Goal: Information Seeking & Learning: Compare options

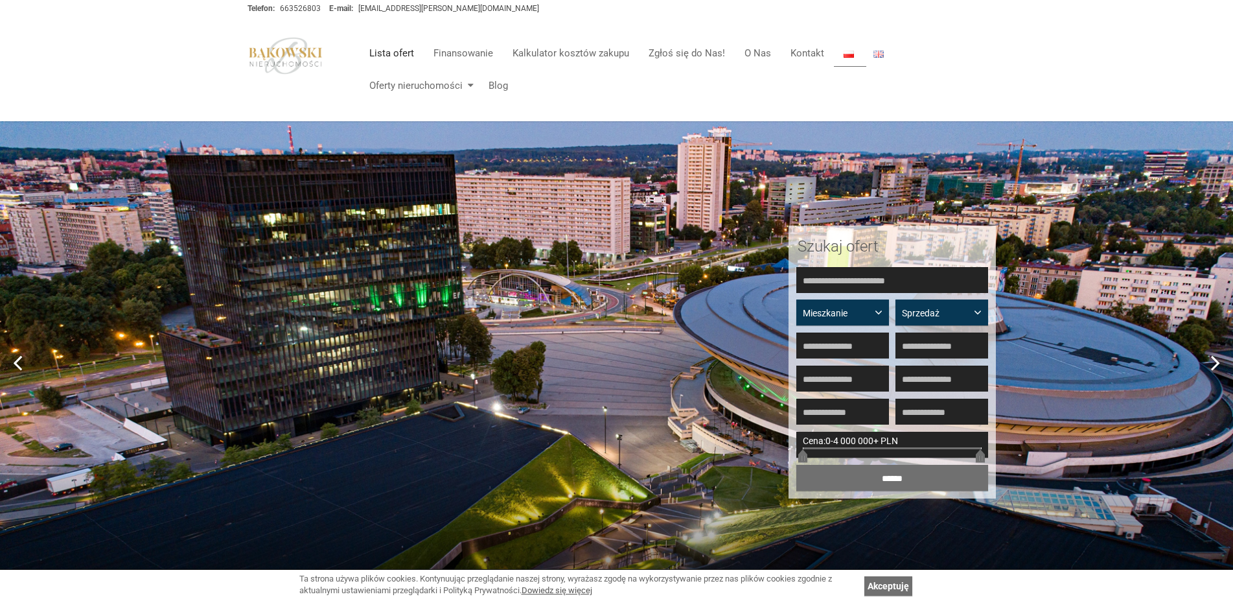
click at [393, 57] on link "Lista ofert" at bounding box center [392, 53] width 64 height 26
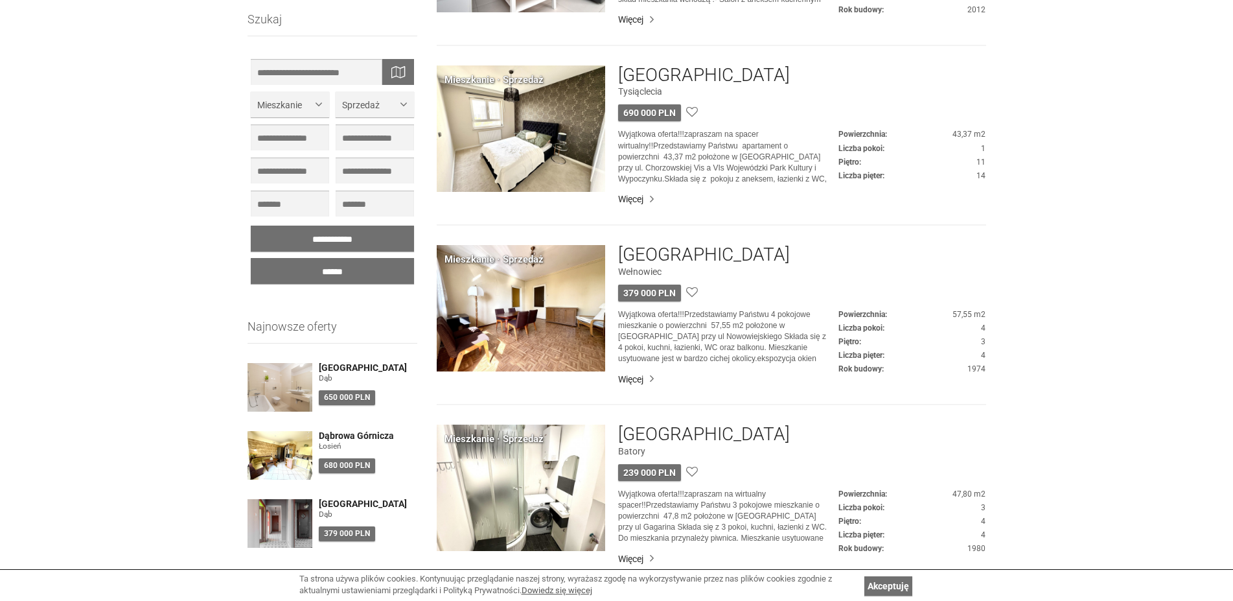
scroll to position [3582, 0]
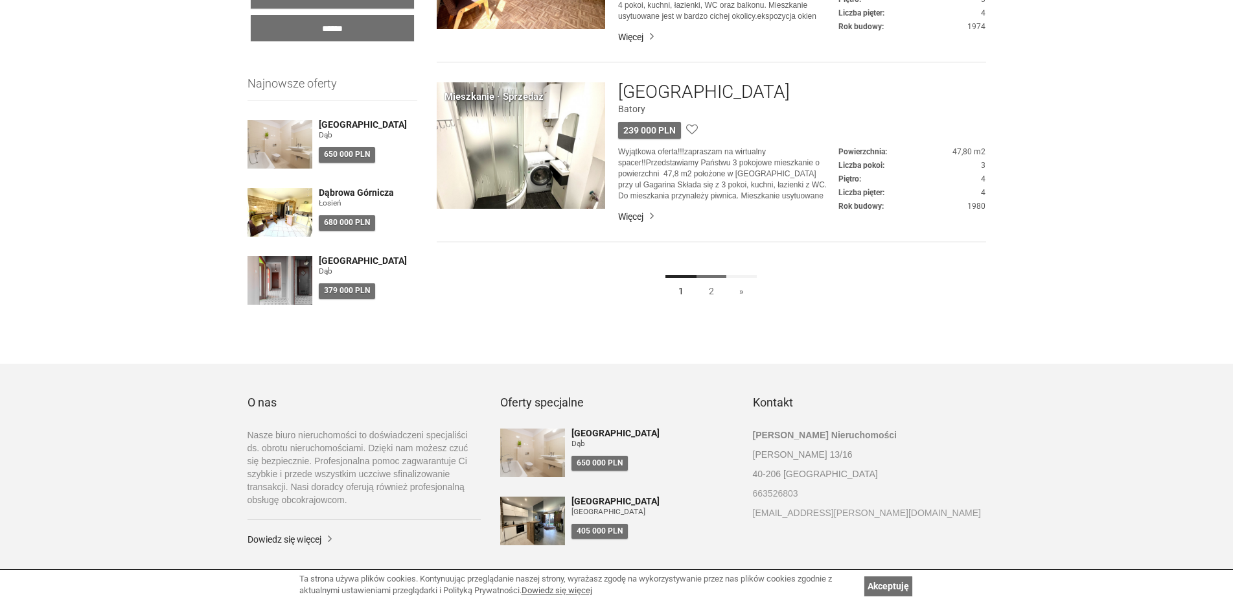
click at [706, 285] on link "2" at bounding box center [711, 289] width 31 height 29
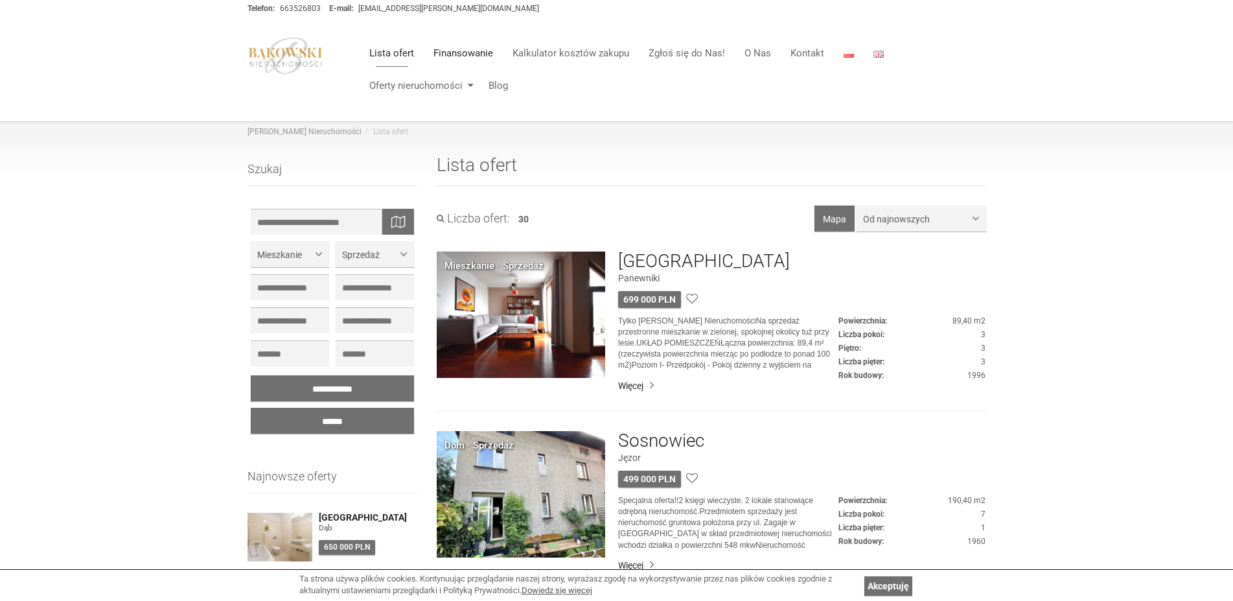
click at [454, 49] on link "Finansowanie" at bounding box center [463, 53] width 79 height 26
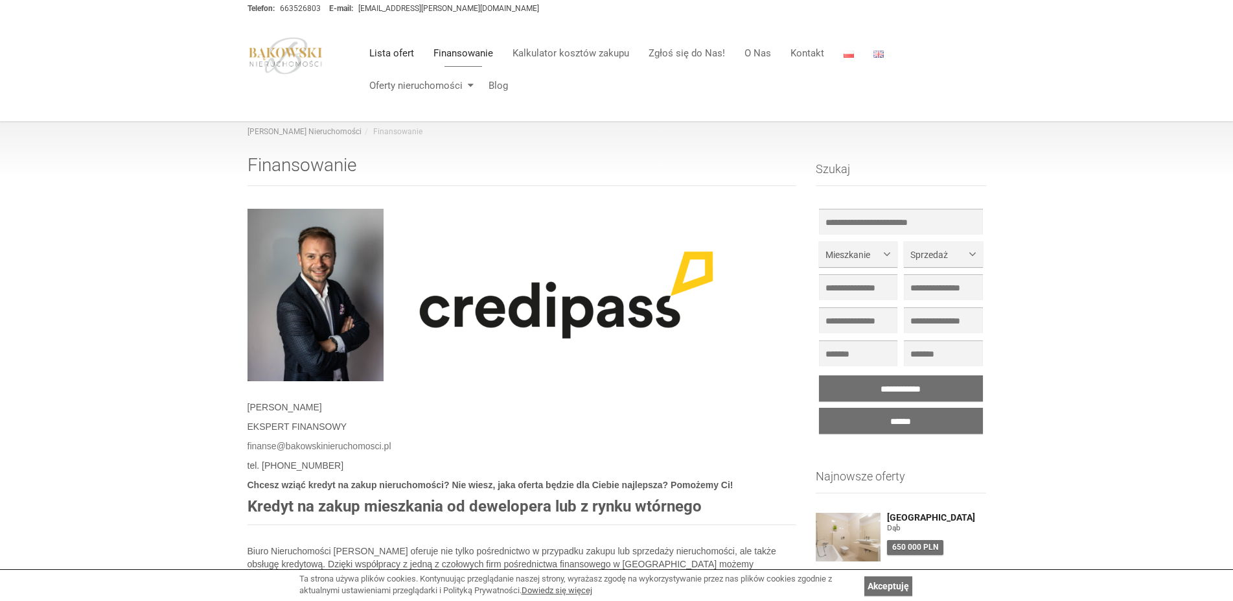
click at [379, 57] on link "Lista ofert" at bounding box center [392, 53] width 64 height 26
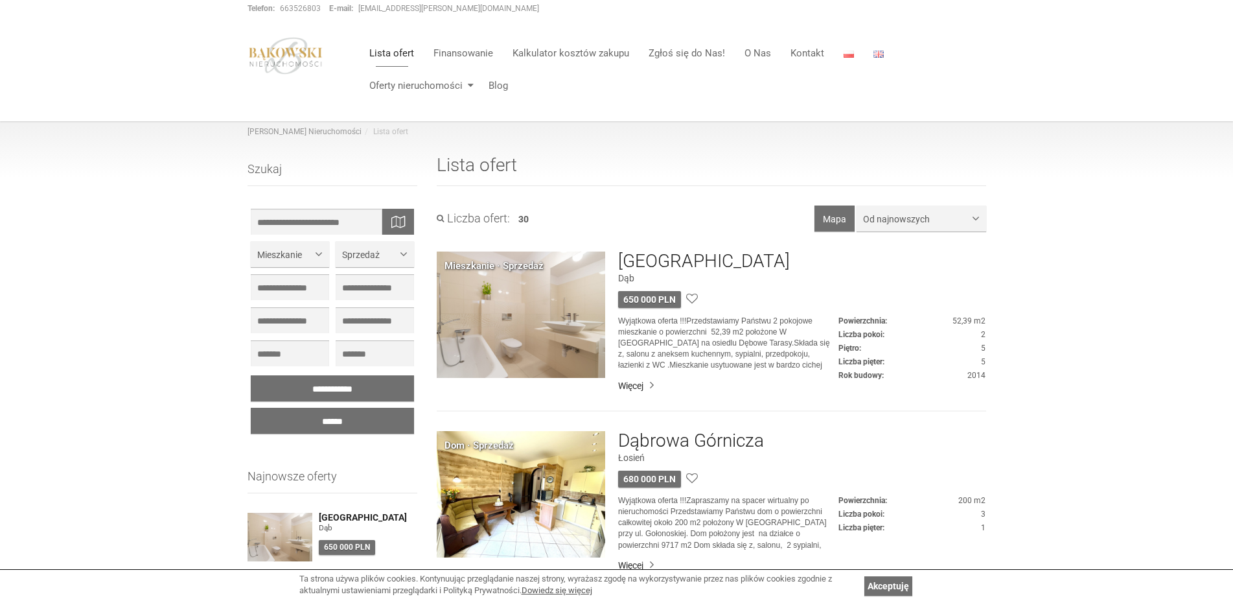
scroll to position [198, 0]
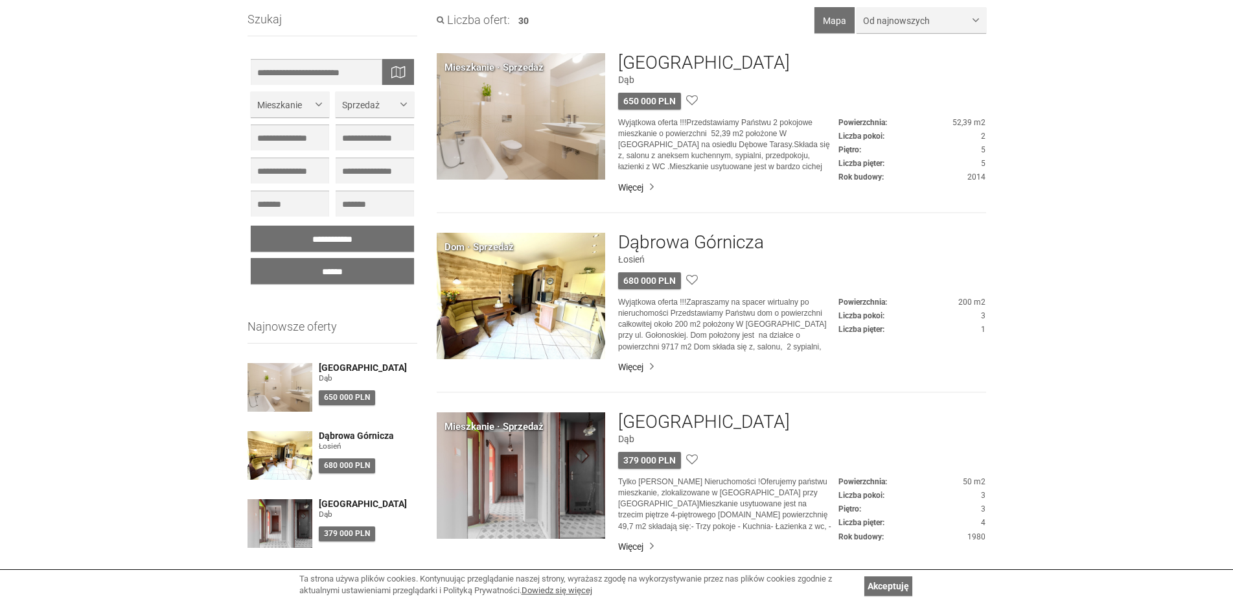
click at [509, 128] on img at bounding box center [521, 116] width 169 height 126
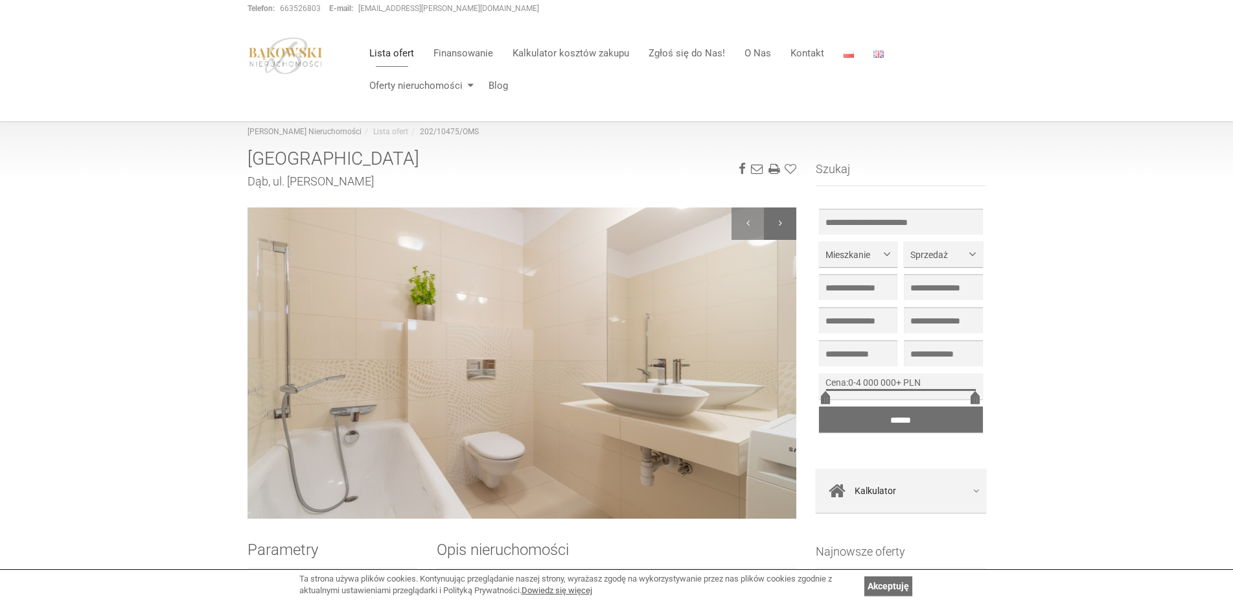
click at [792, 215] on div at bounding box center [780, 223] width 32 height 32
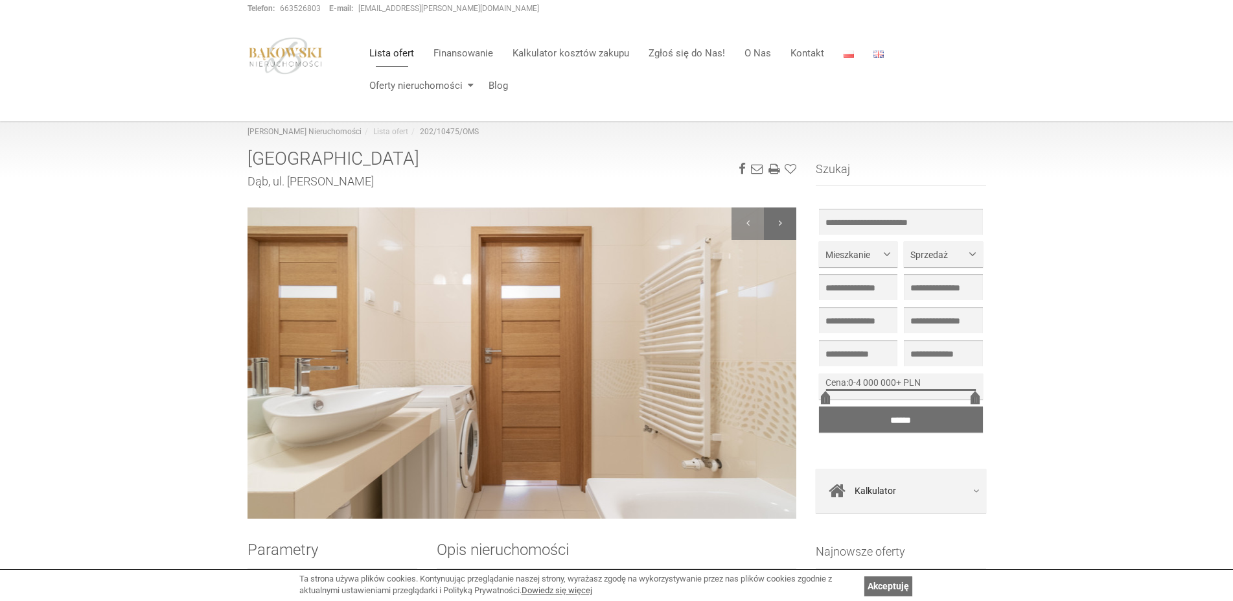
click at [792, 215] on div at bounding box center [780, 223] width 32 height 32
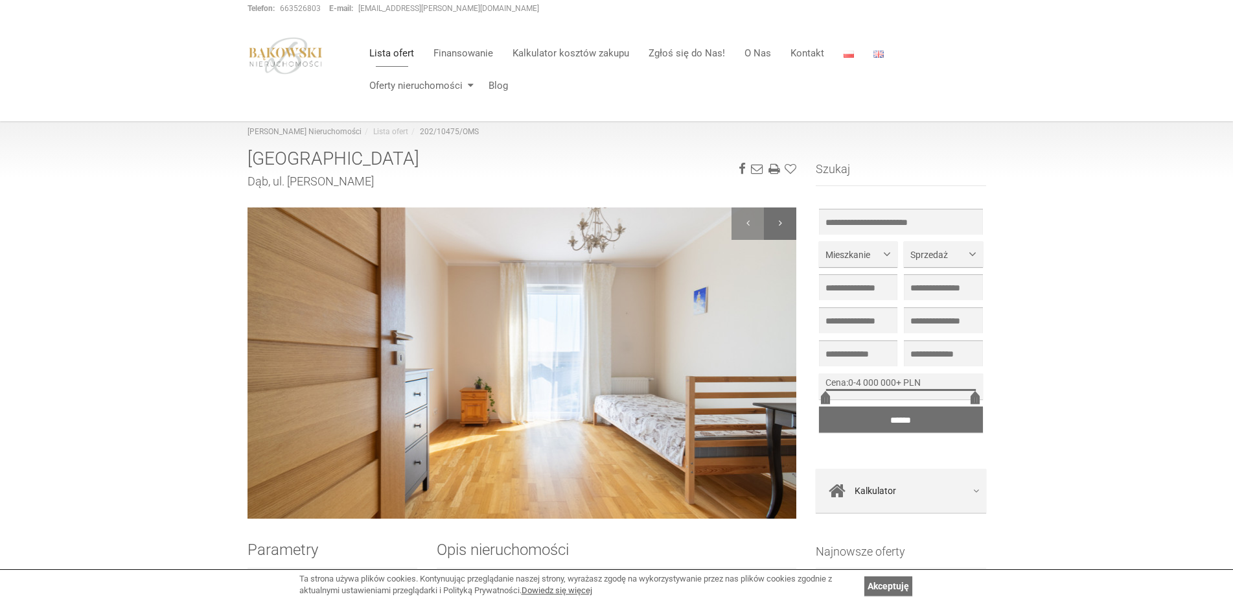
click at [792, 215] on div at bounding box center [780, 223] width 32 height 32
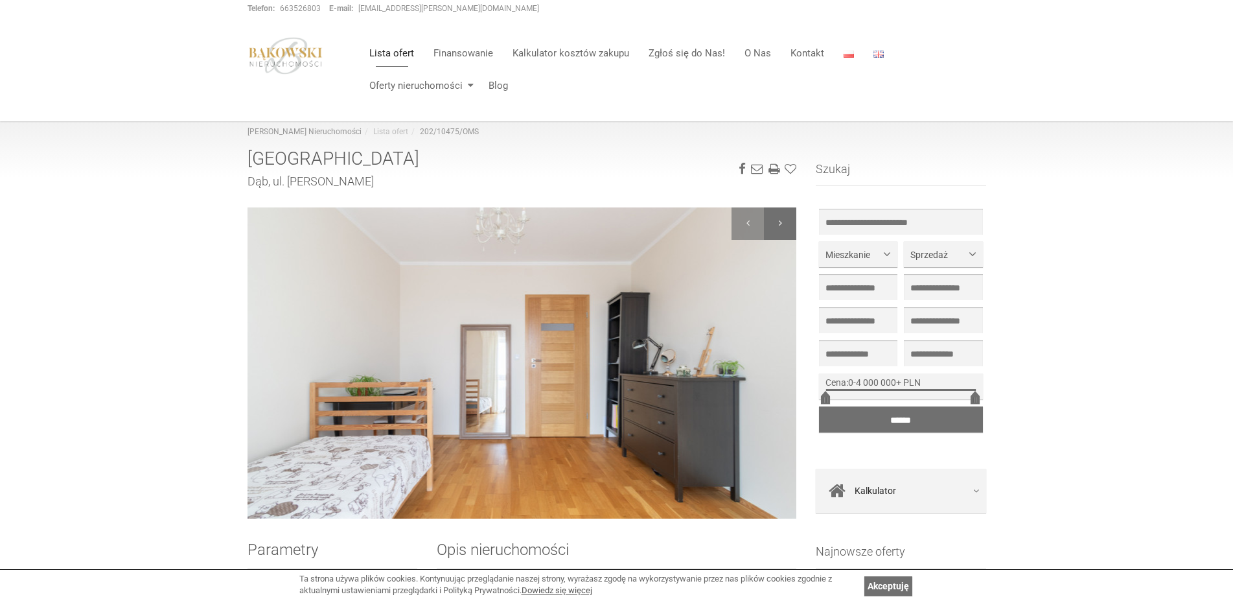
click at [788, 215] on div at bounding box center [780, 223] width 32 height 32
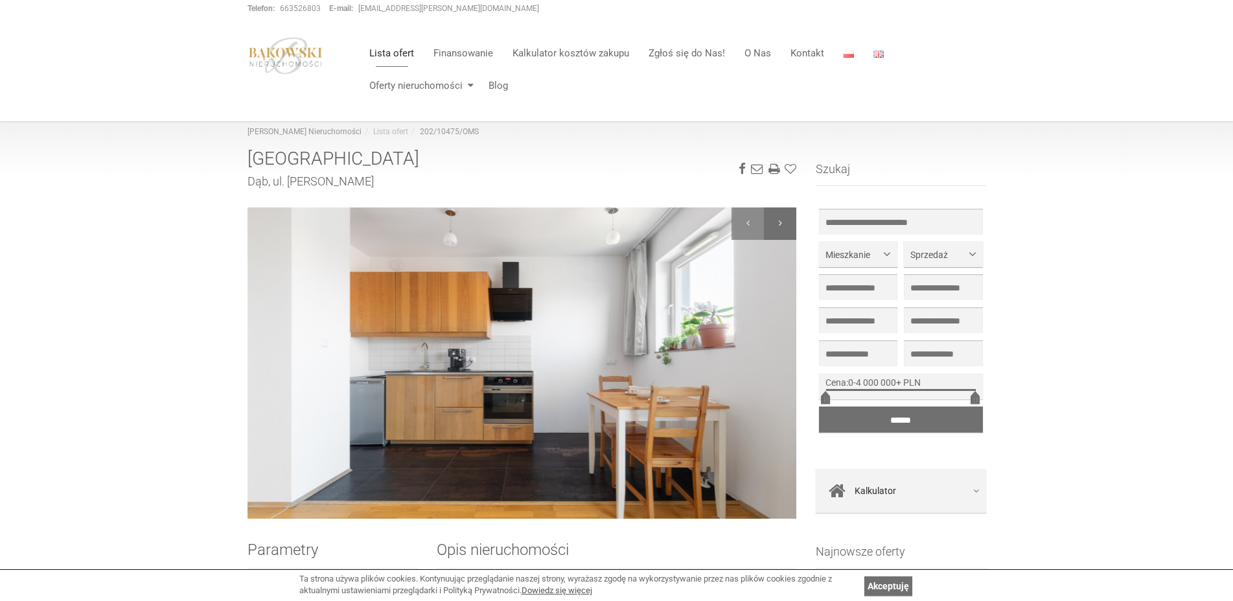
click at [788, 215] on div at bounding box center [780, 223] width 32 height 32
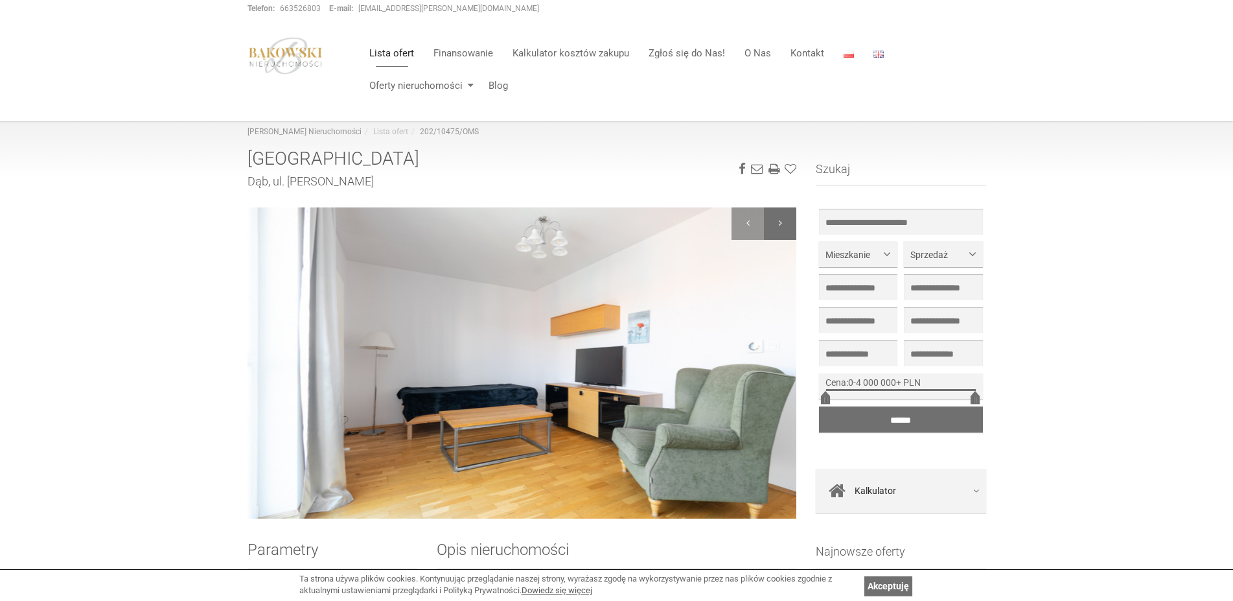
click at [788, 215] on div at bounding box center [780, 223] width 32 height 32
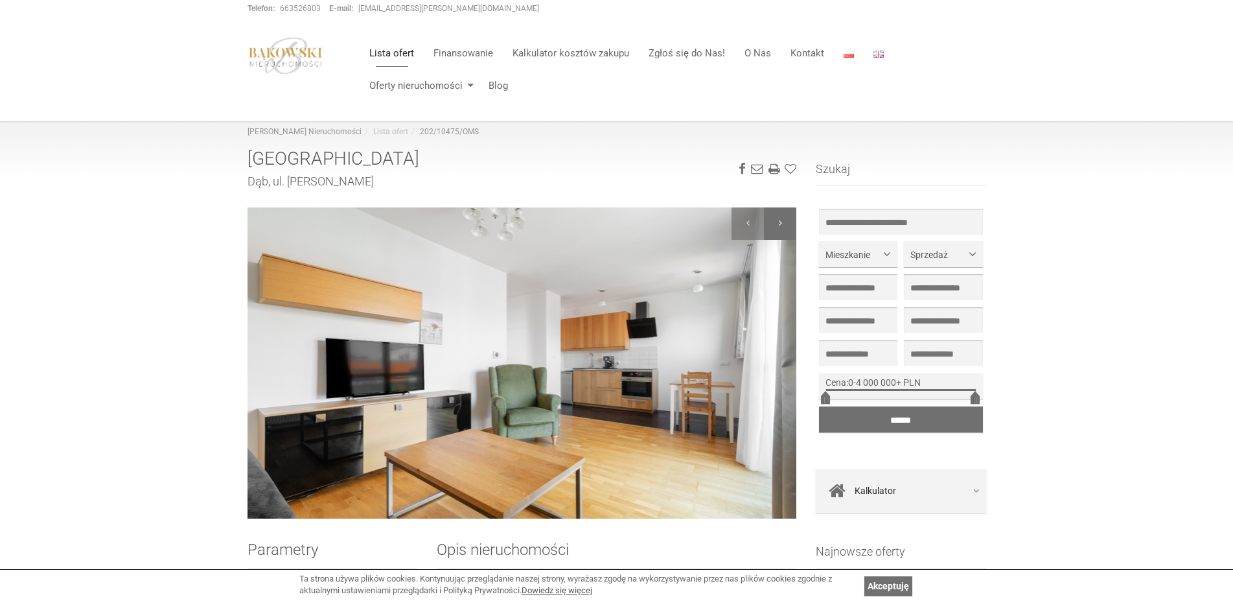
click at [788, 215] on div at bounding box center [780, 223] width 32 height 32
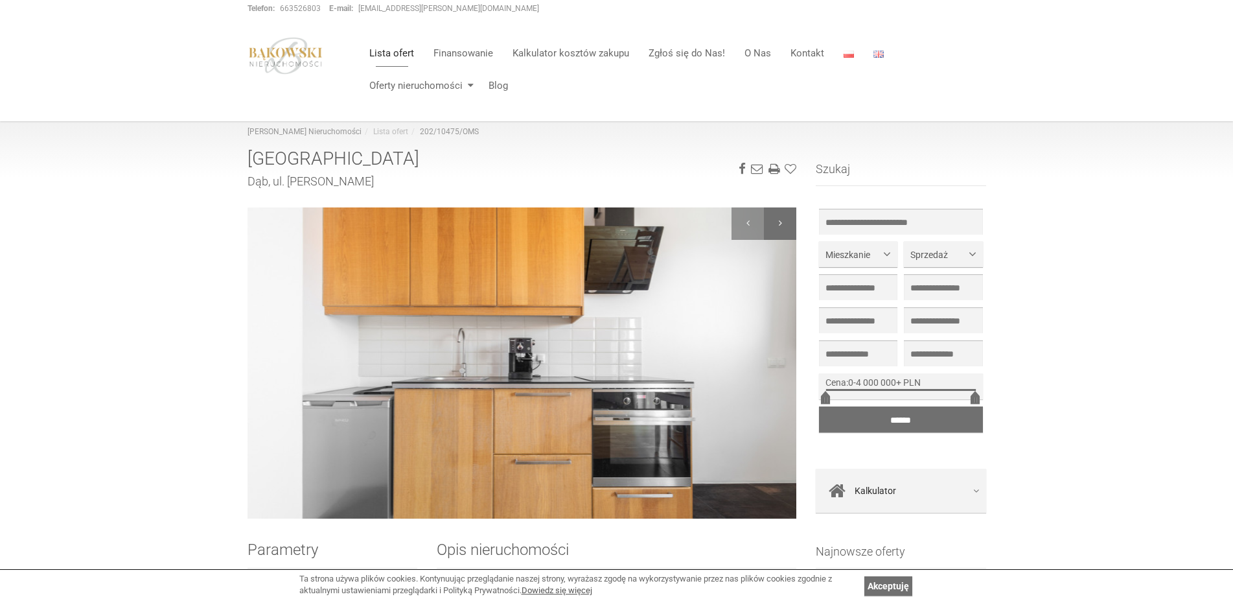
click at [788, 215] on div at bounding box center [780, 223] width 32 height 32
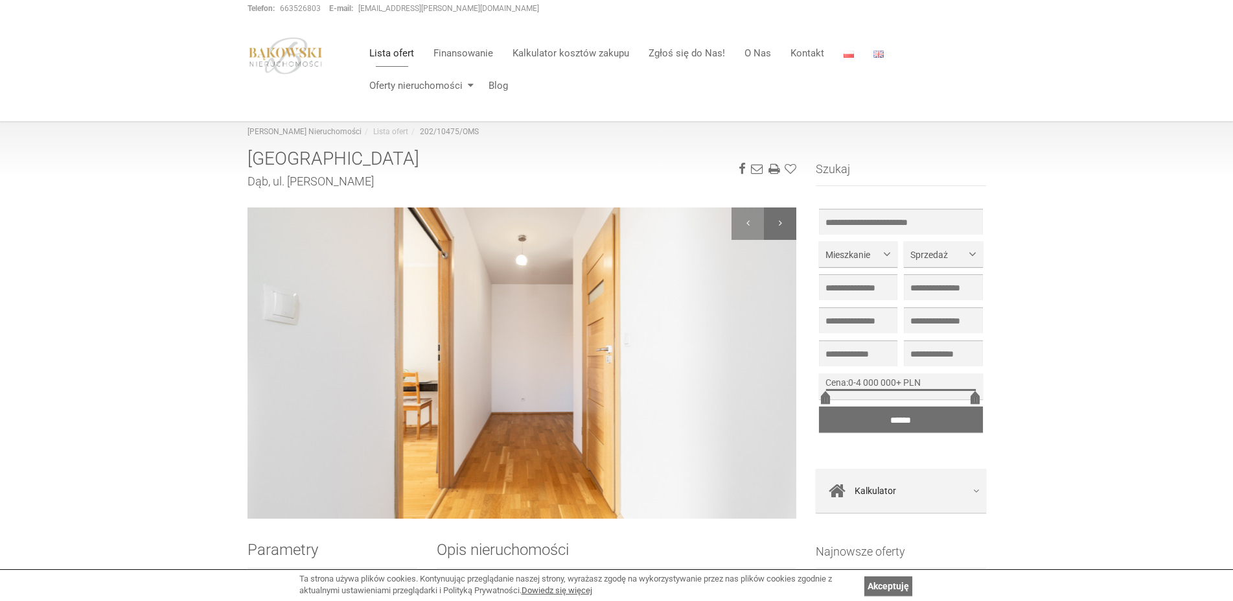
click at [788, 215] on div at bounding box center [780, 223] width 32 height 32
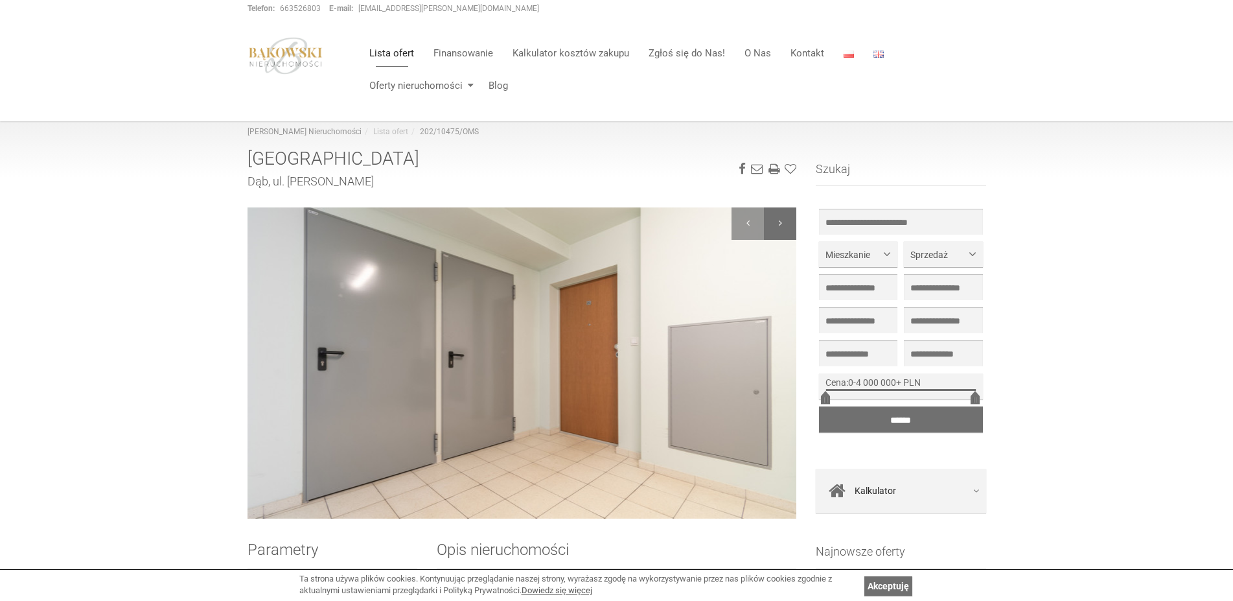
click at [788, 215] on div at bounding box center [780, 223] width 32 height 32
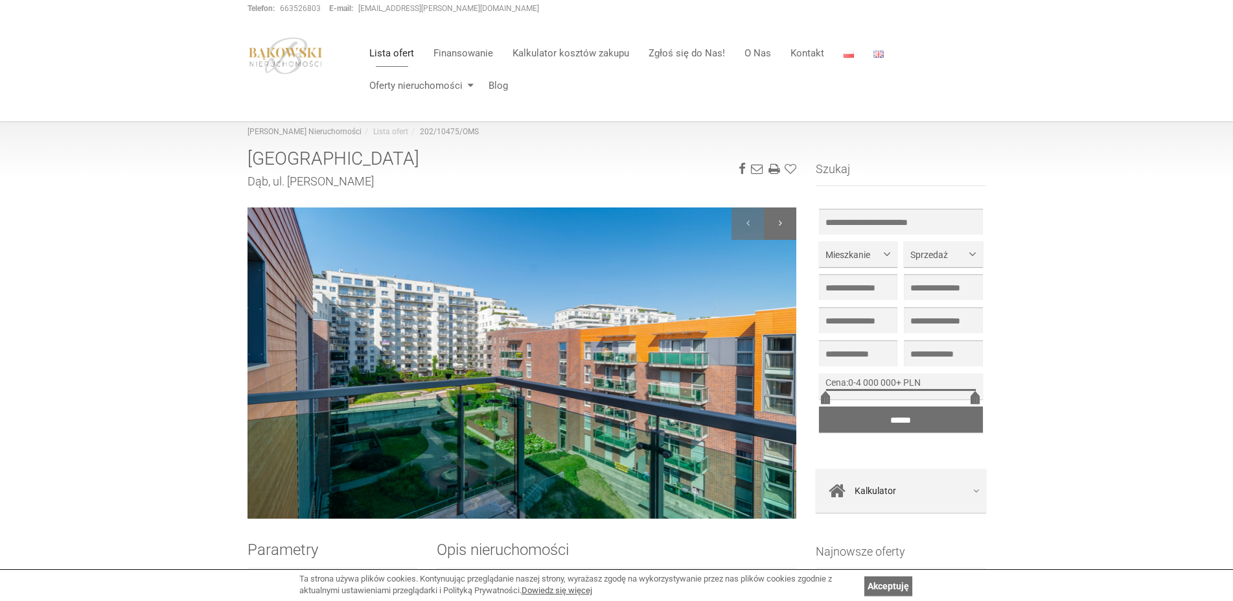
click at [788, 215] on div at bounding box center [780, 223] width 32 height 32
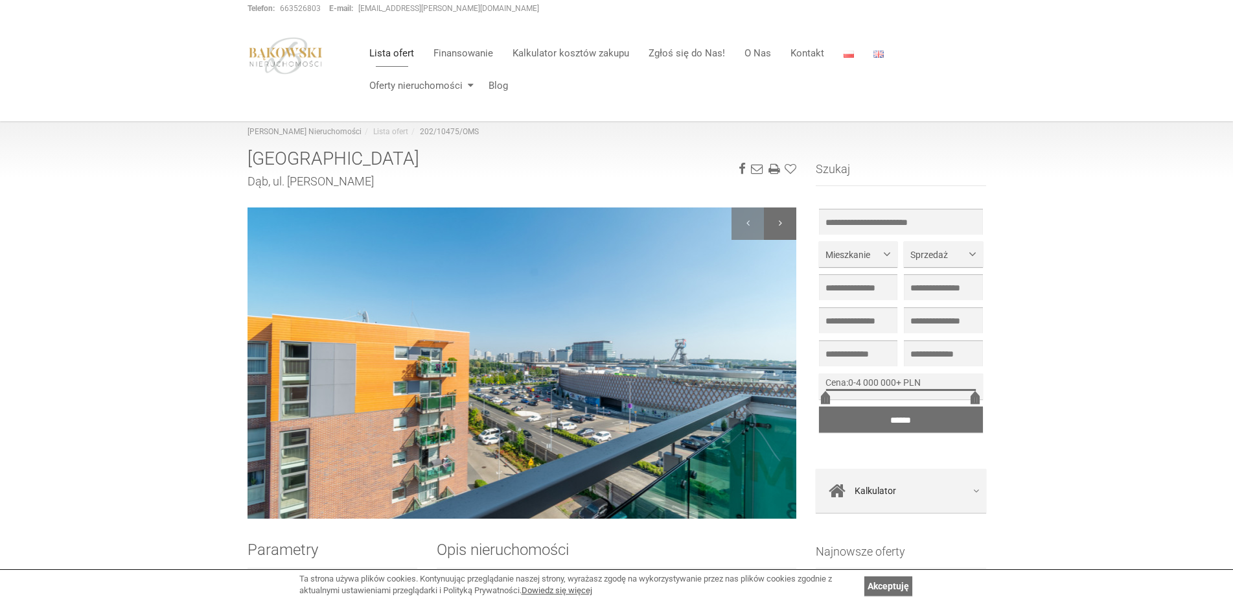
click at [788, 215] on div at bounding box center [780, 223] width 32 height 32
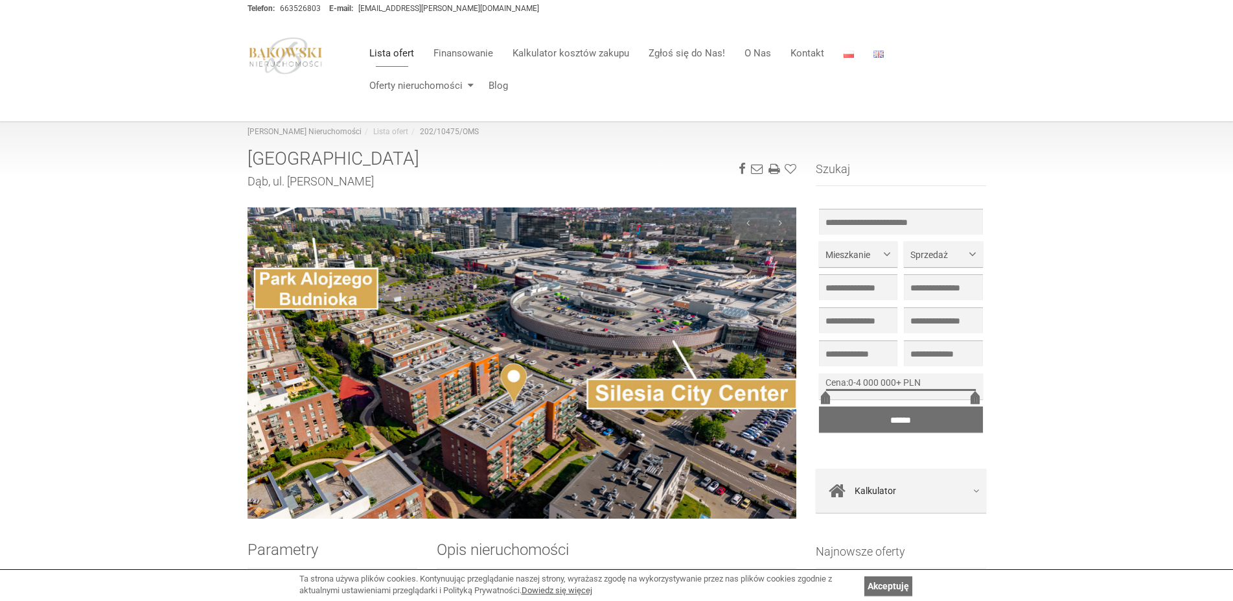
click at [403, 47] on link "Lista ofert" at bounding box center [392, 53] width 64 height 26
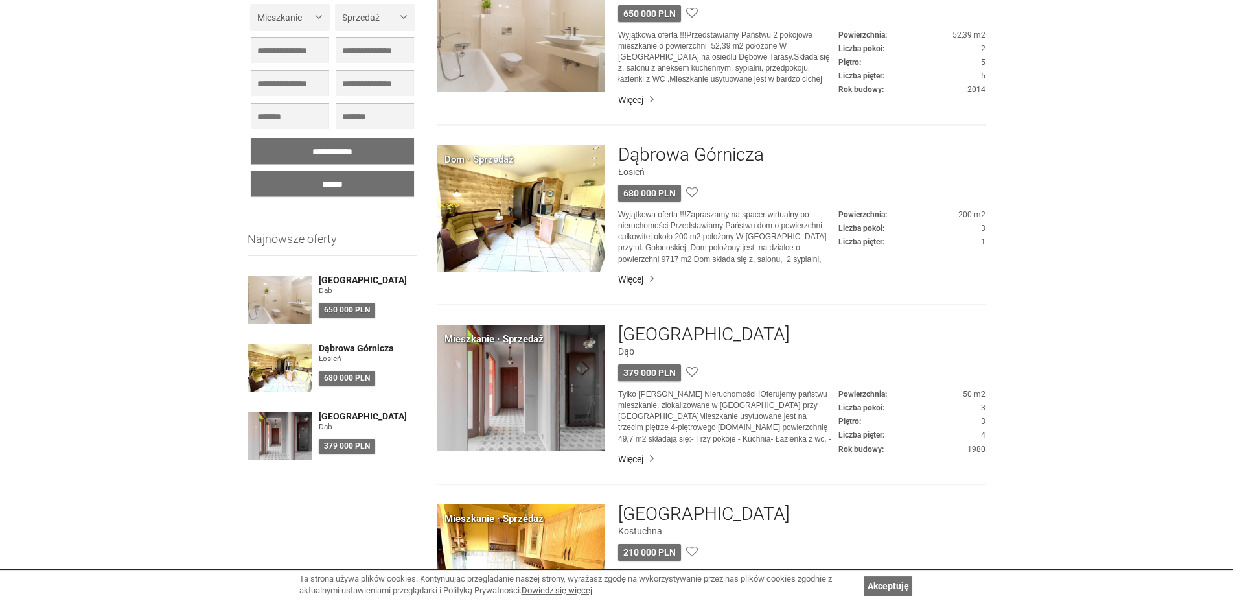
scroll to position [331, 0]
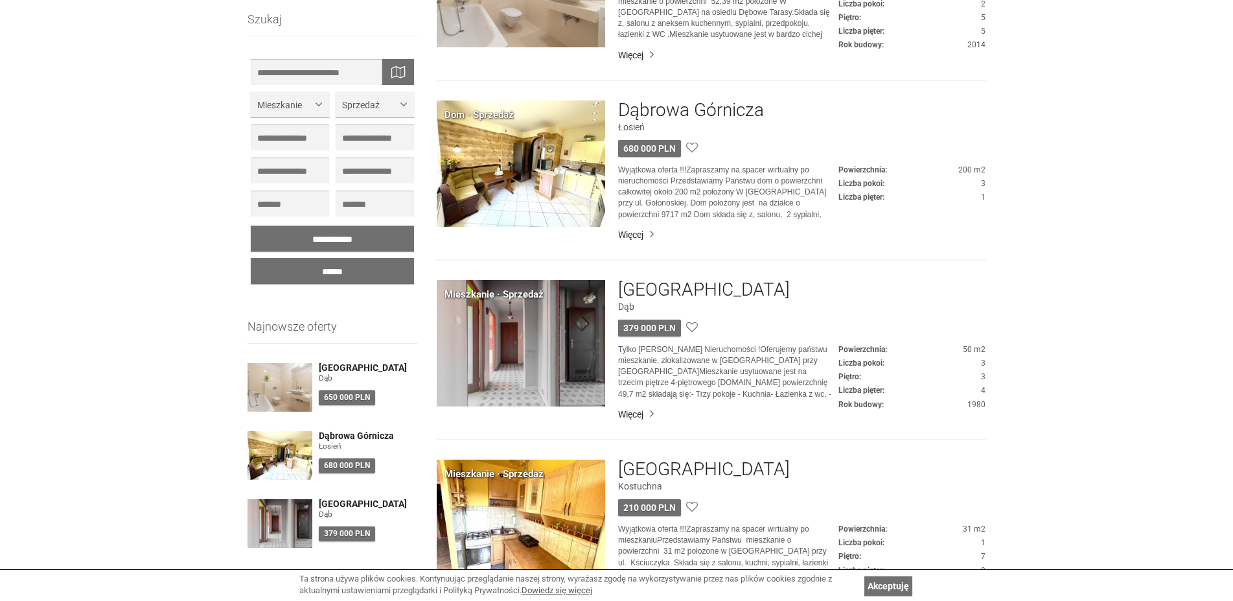
click at [506, 333] on img at bounding box center [521, 343] width 169 height 126
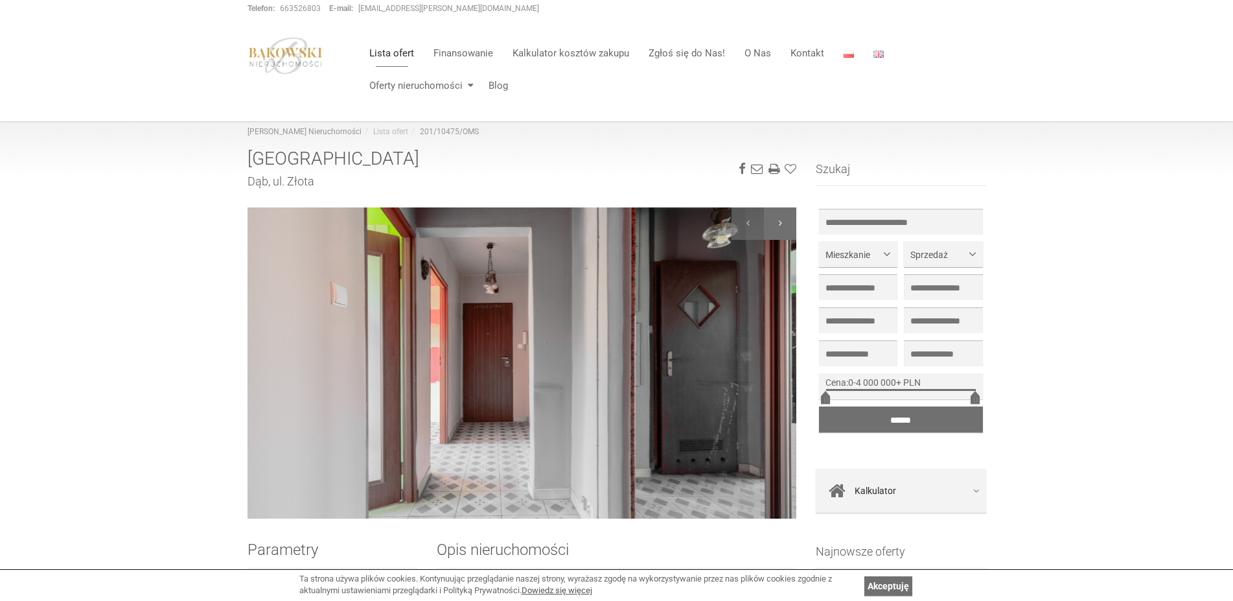
click at [784, 224] on div at bounding box center [780, 223] width 32 height 32
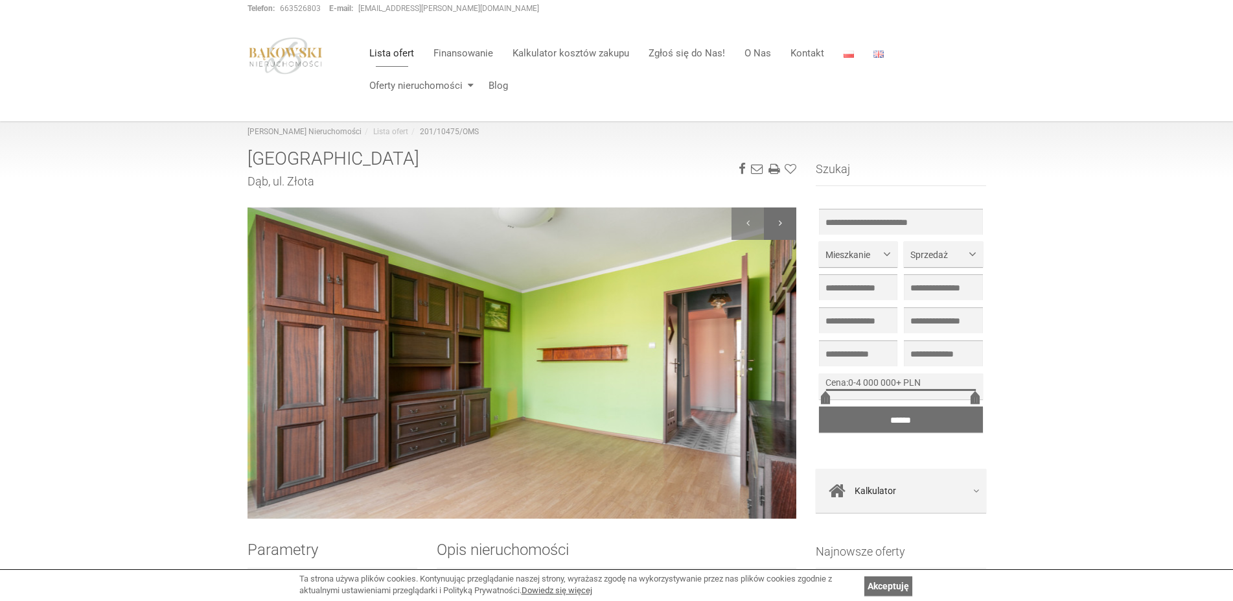
click at [784, 224] on div at bounding box center [780, 223] width 32 height 32
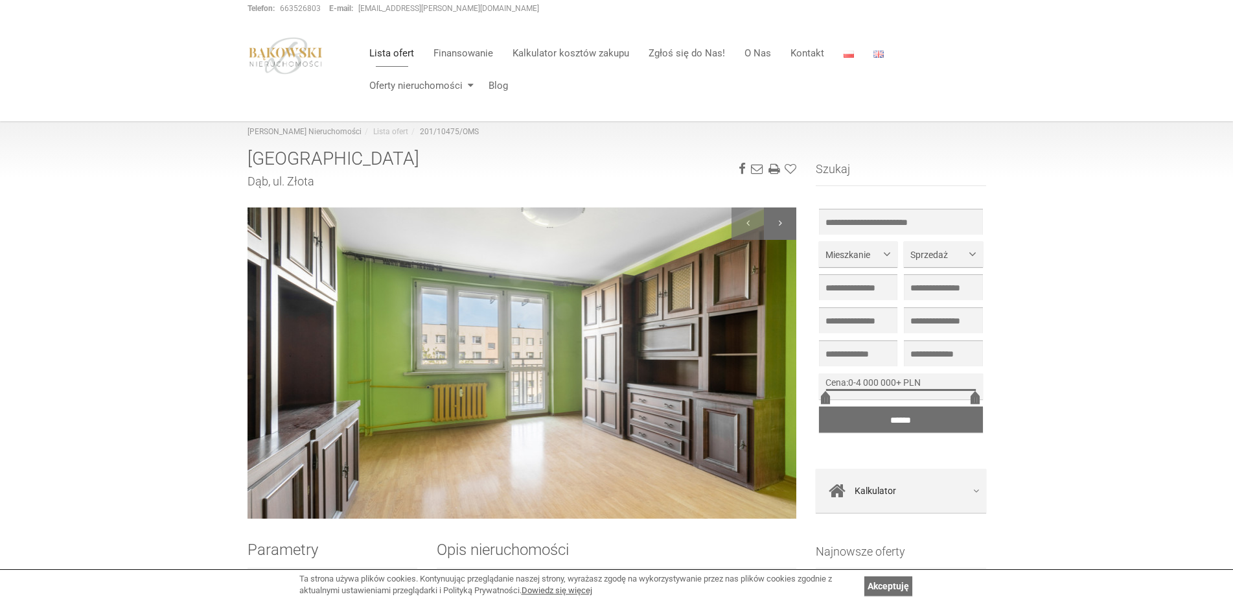
click at [784, 224] on div at bounding box center [780, 223] width 32 height 32
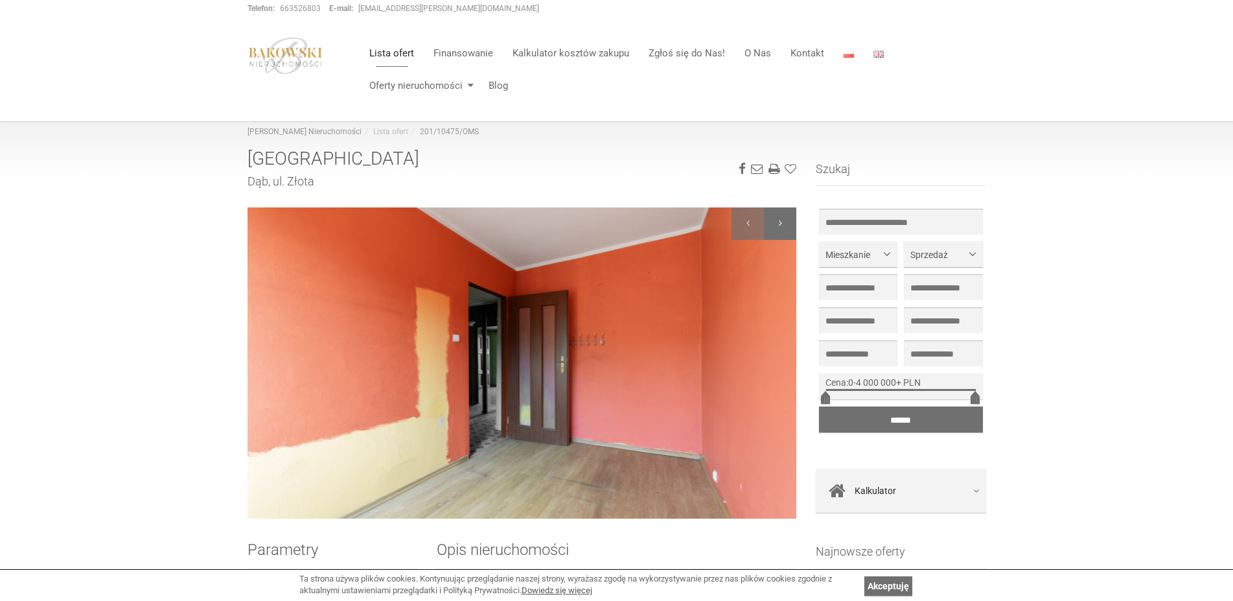
click at [784, 225] on div at bounding box center [780, 223] width 32 height 32
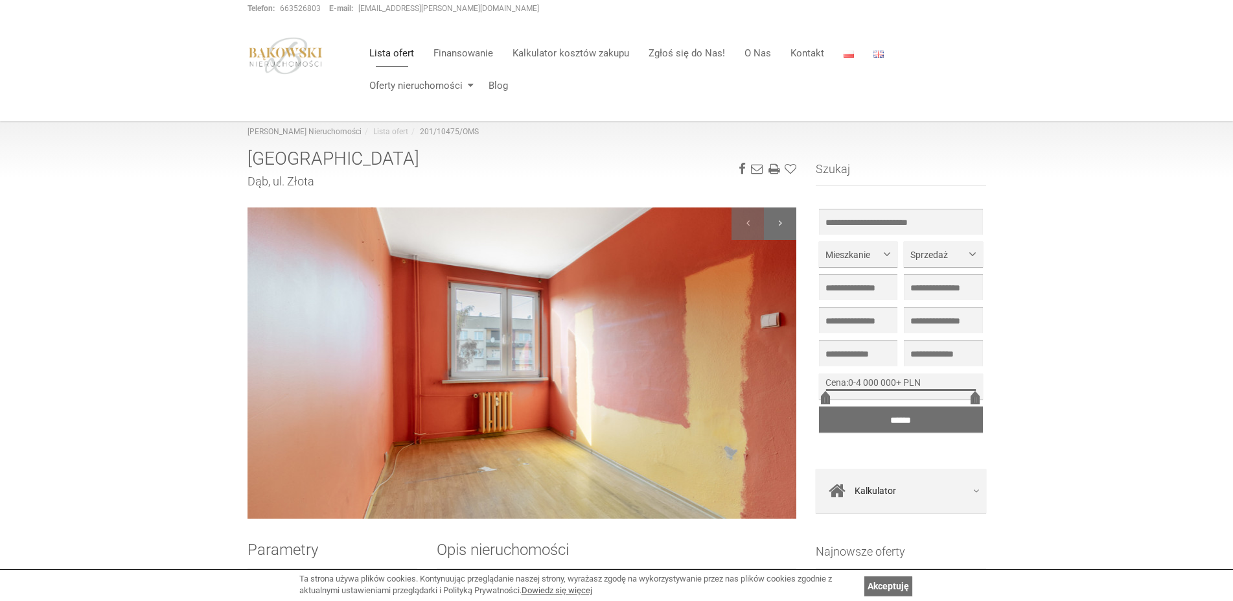
click at [784, 225] on div at bounding box center [780, 223] width 32 height 32
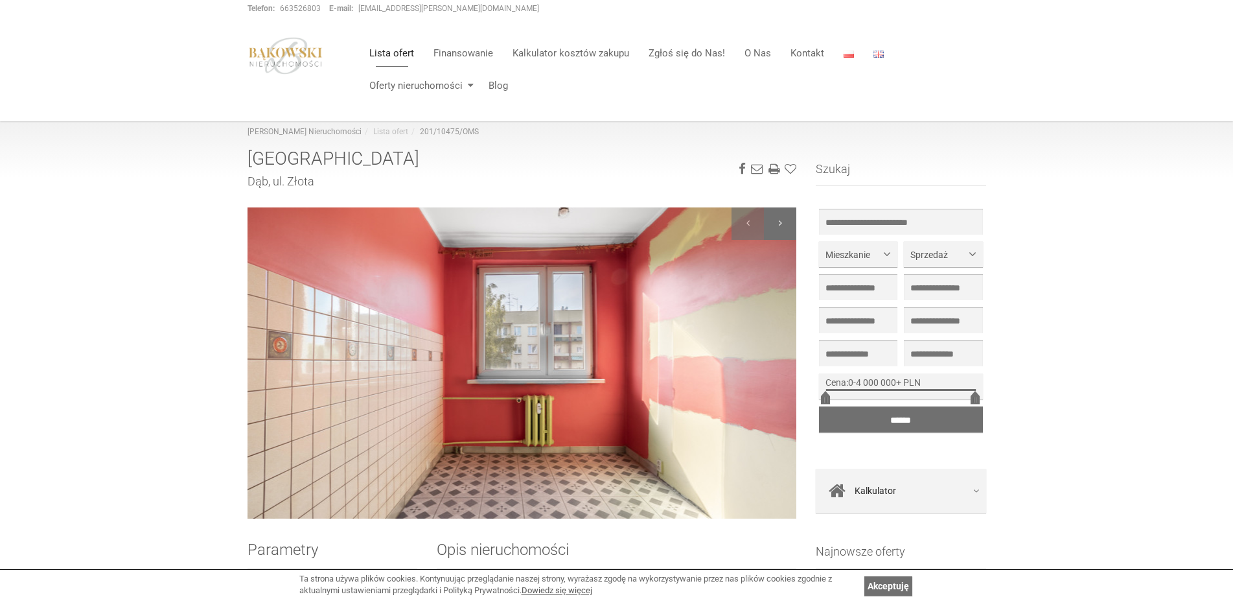
click at [784, 225] on div at bounding box center [780, 223] width 32 height 32
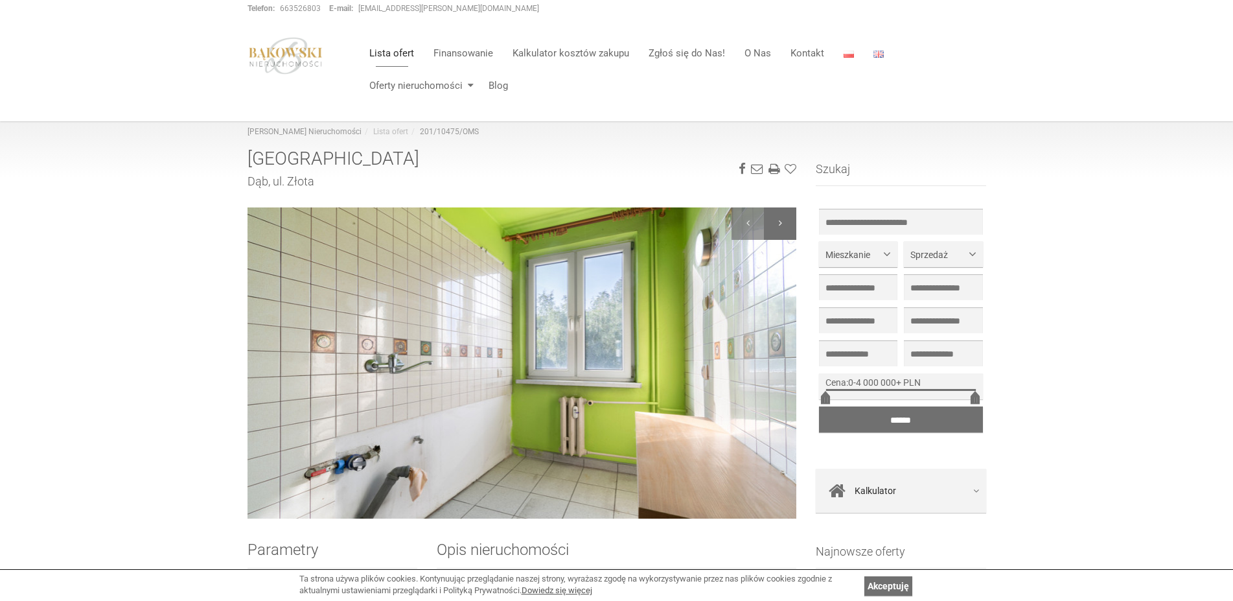
click at [784, 225] on div at bounding box center [780, 223] width 32 height 32
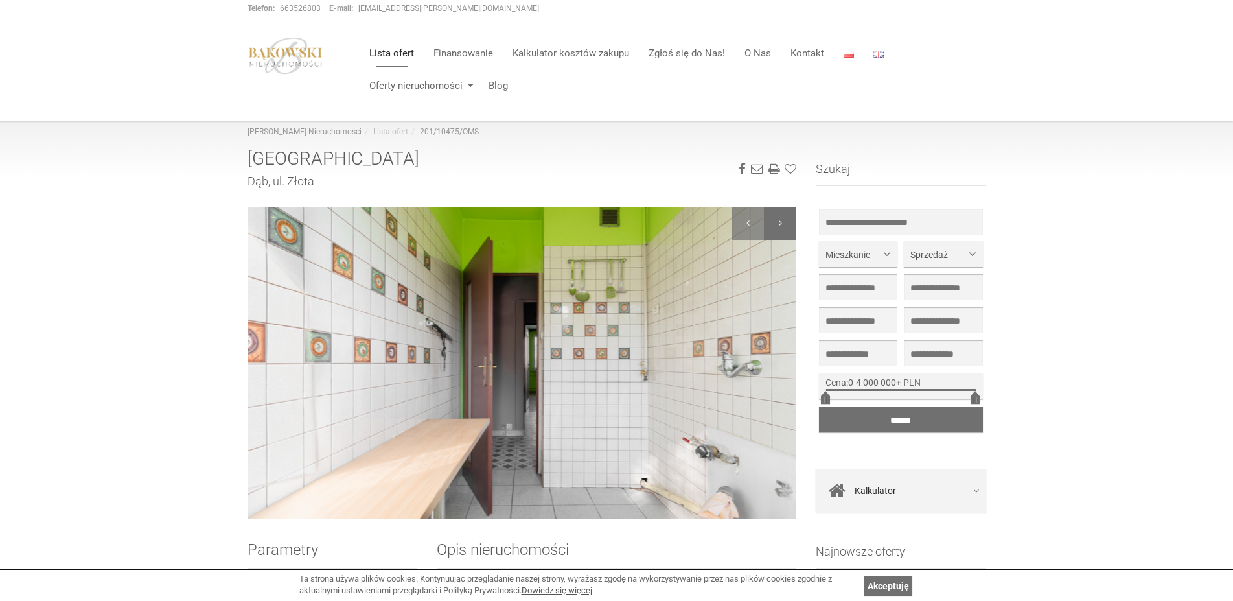
click at [784, 225] on div at bounding box center [780, 223] width 32 height 32
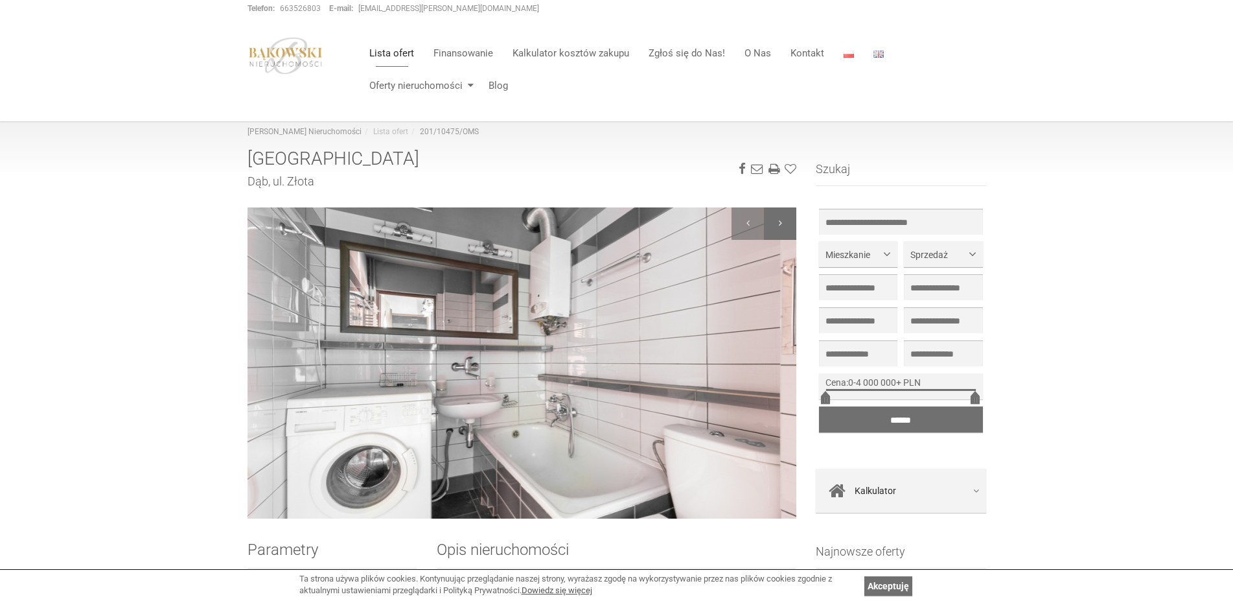
click at [784, 225] on div at bounding box center [780, 223] width 32 height 32
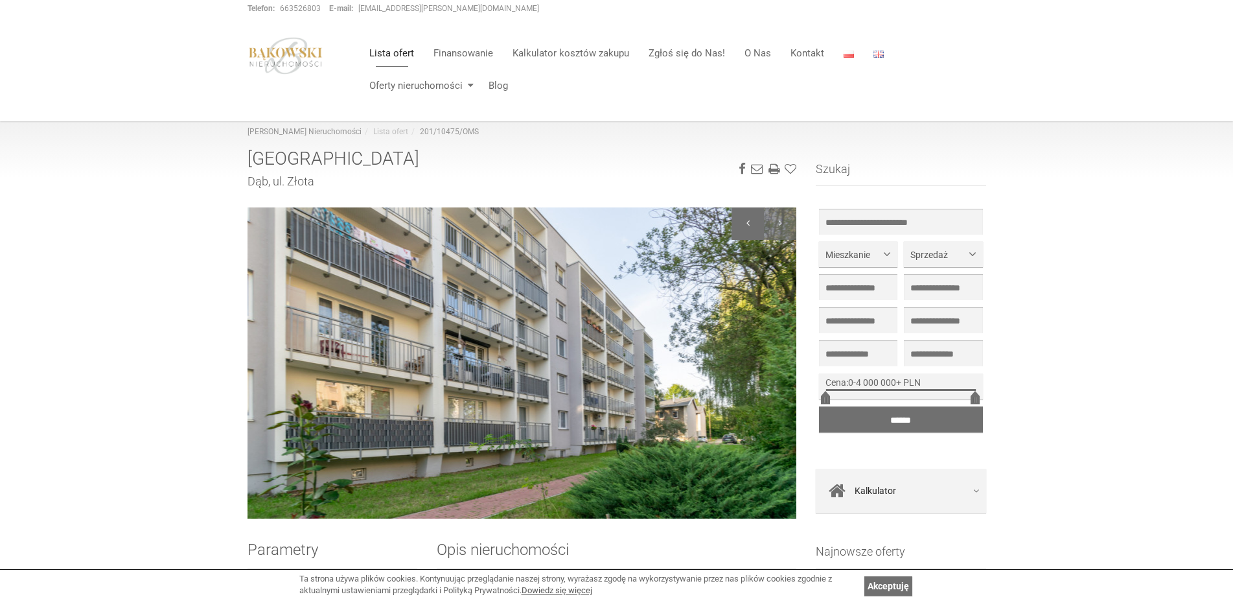
click at [741, 215] on div at bounding box center [748, 223] width 32 height 32
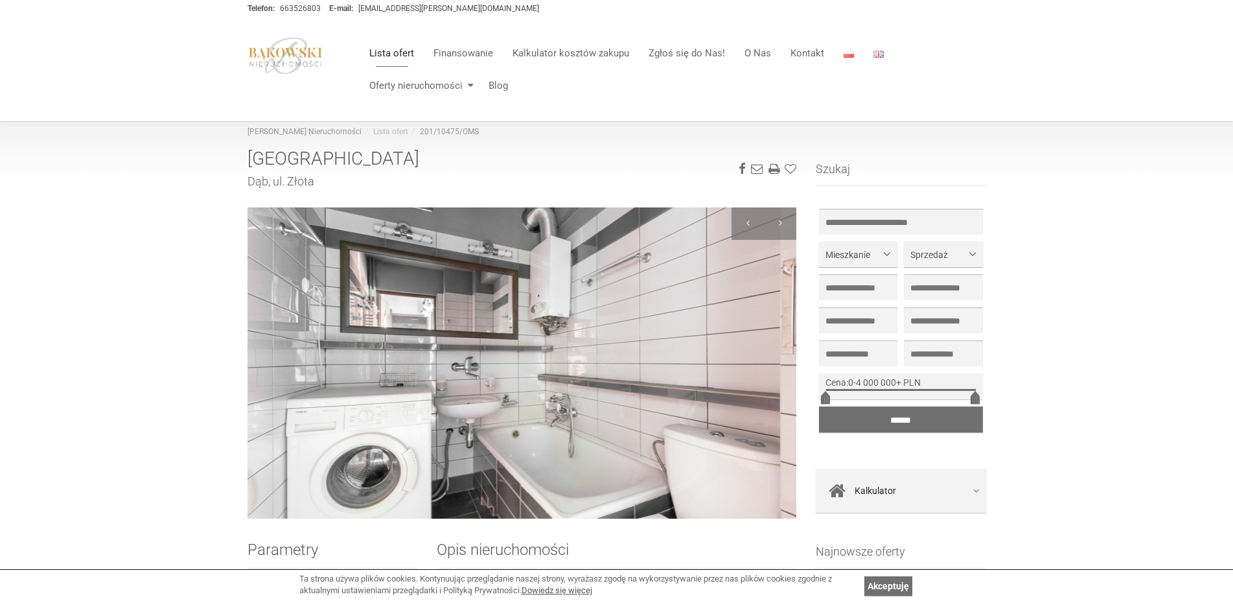
click at [384, 52] on link "Lista ofert" at bounding box center [392, 53] width 64 height 26
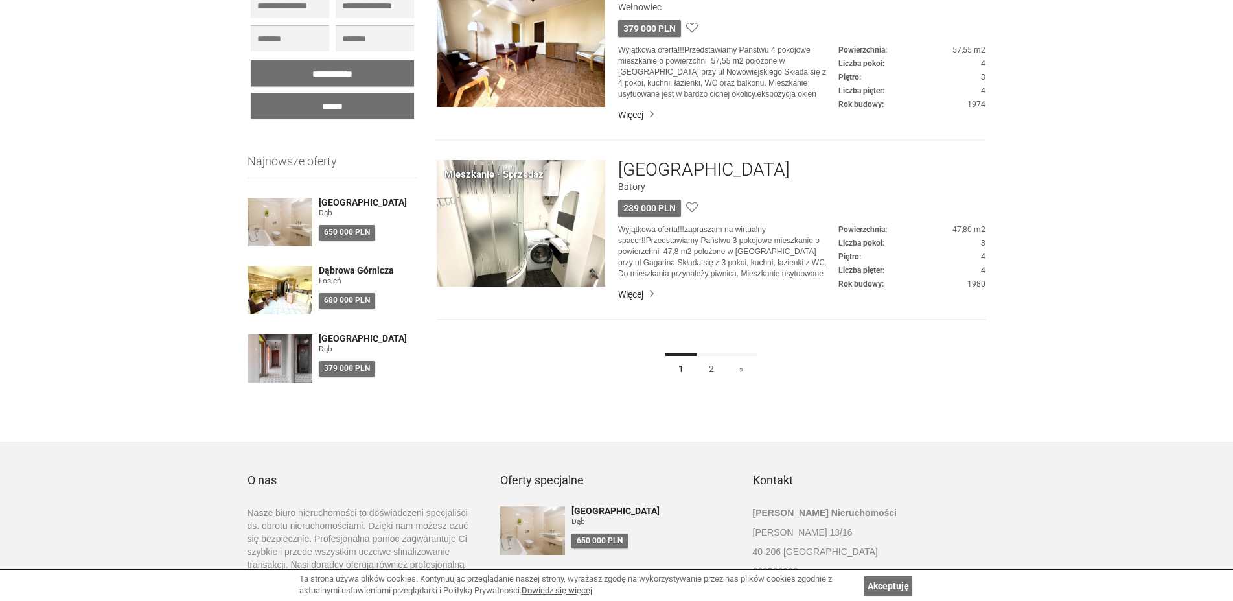
scroll to position [3621, 0]
